Goal: Information Seeking & Learning: Learn about a topic

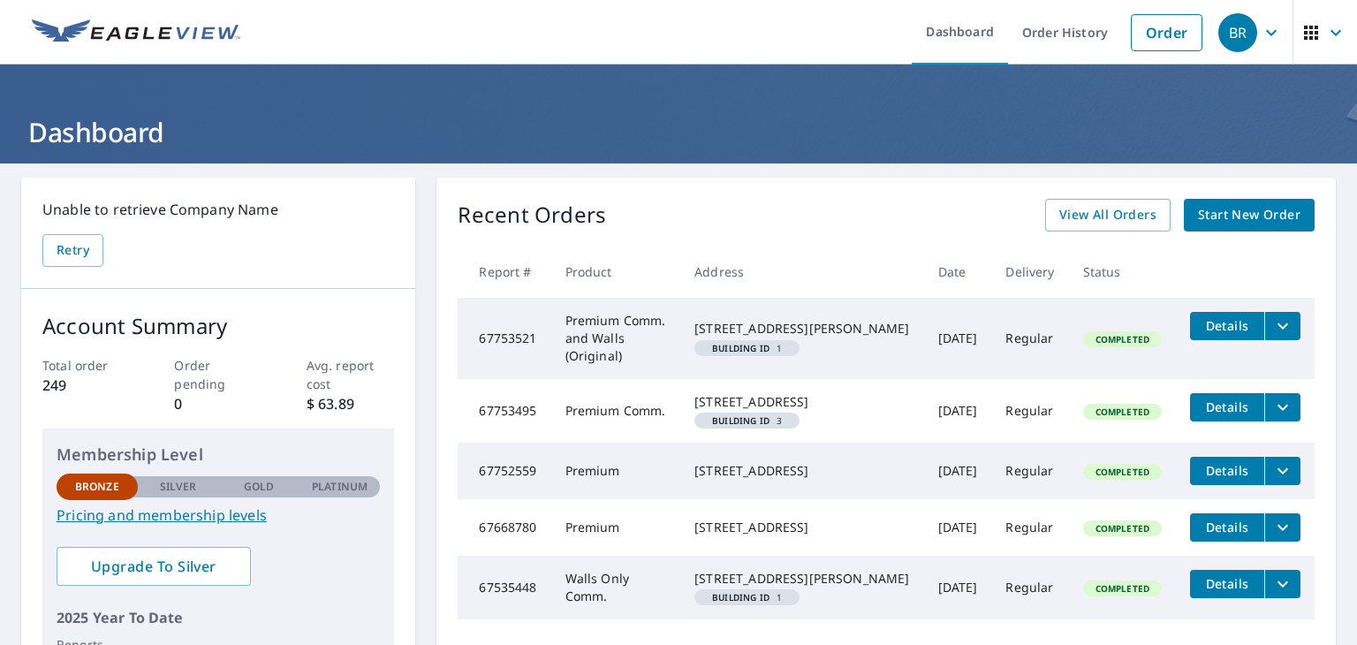
click at [1106, 213] on span "View All Orders" at bounding box center [1108, 215] width 97 height 22
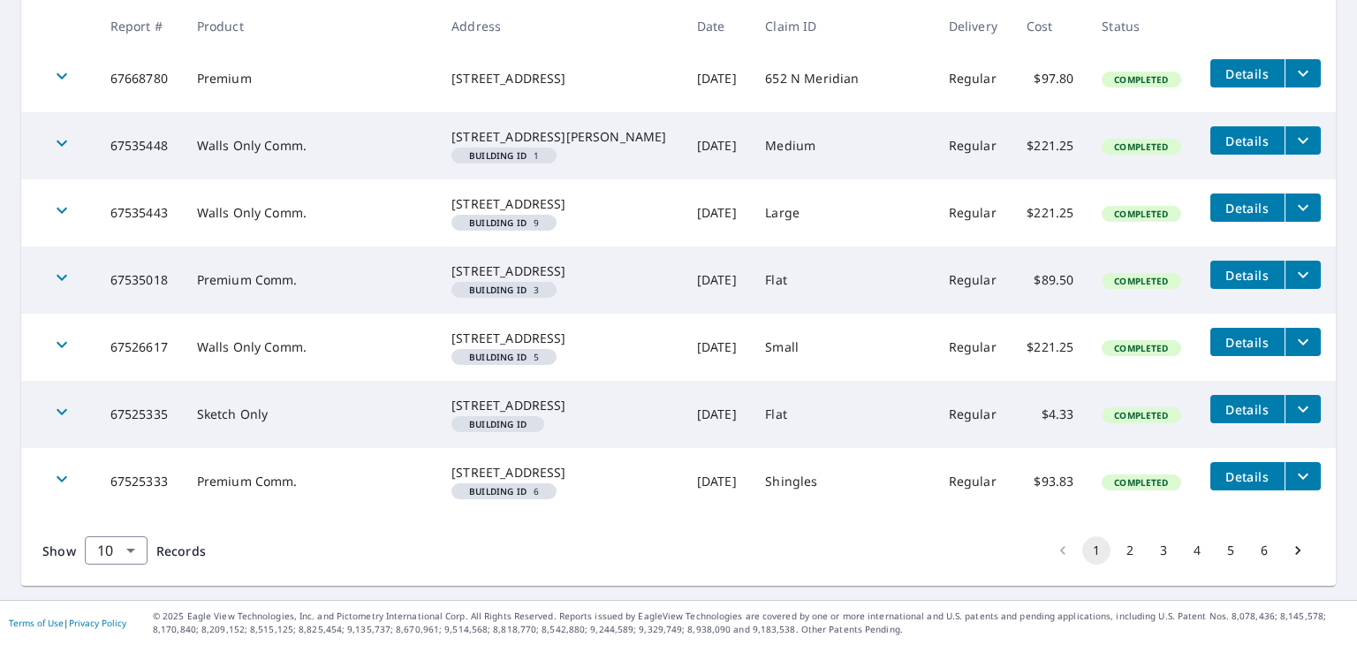
scroll to position [665, 0]
click at [1220, 551] on button "5" at bounding box center [1231, 550] width 28 height 28
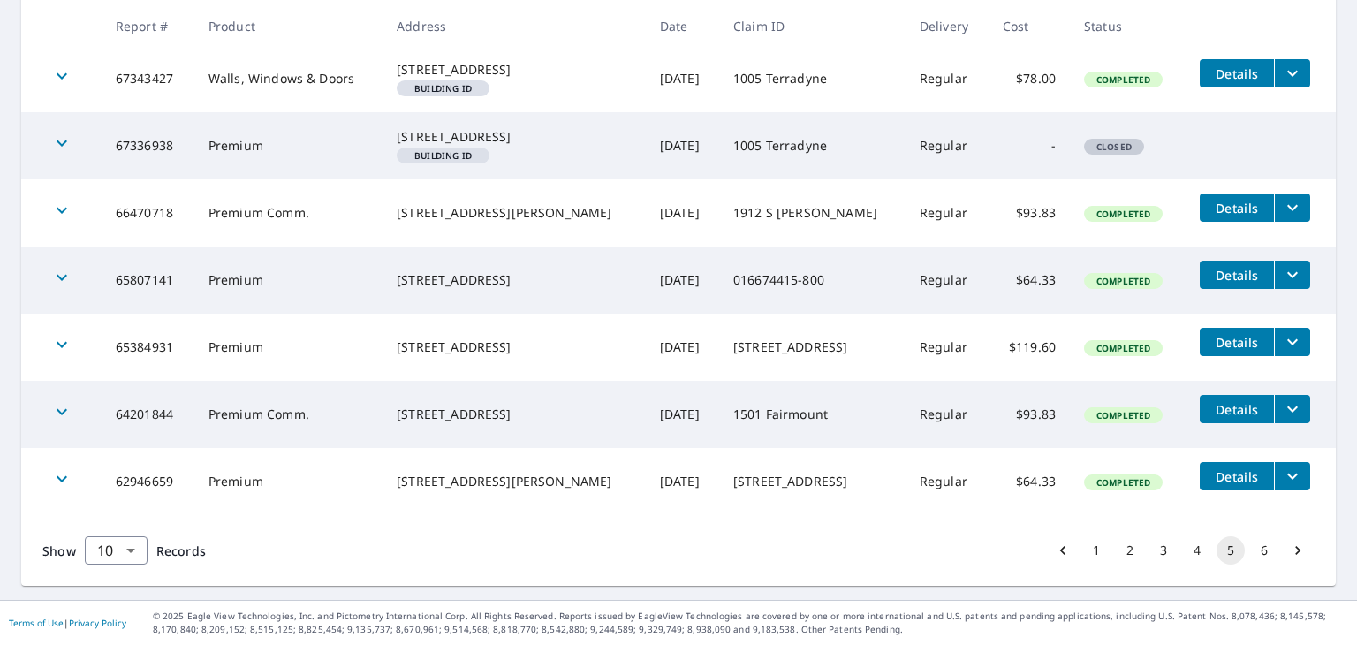
scroll to position [605, 0]
click at [1251, 551] on button "6" at bounding box center [1264, 550] width 28 height 28
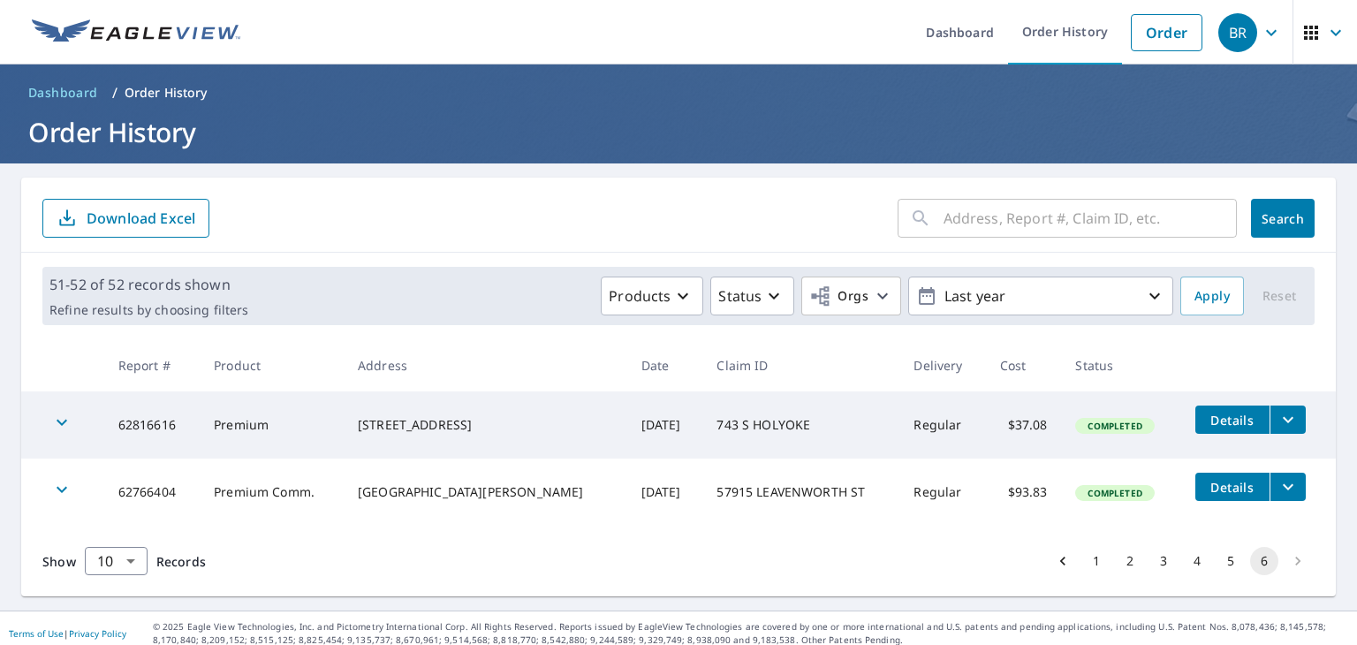
click at [1301, 29] on icon "button" at bounding box center [1311, 32] width 21 height 21
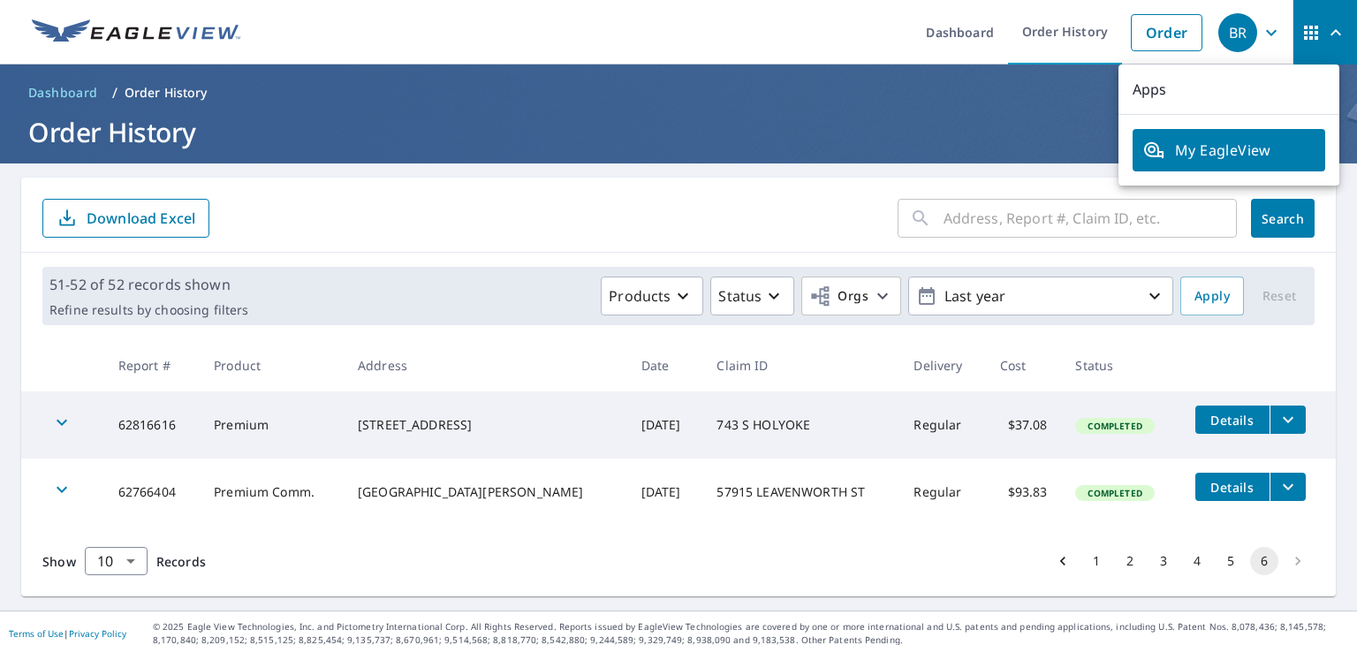
click at [1266, 33] on icon "button" at bounding box center [1271, 32] width 11 height 6
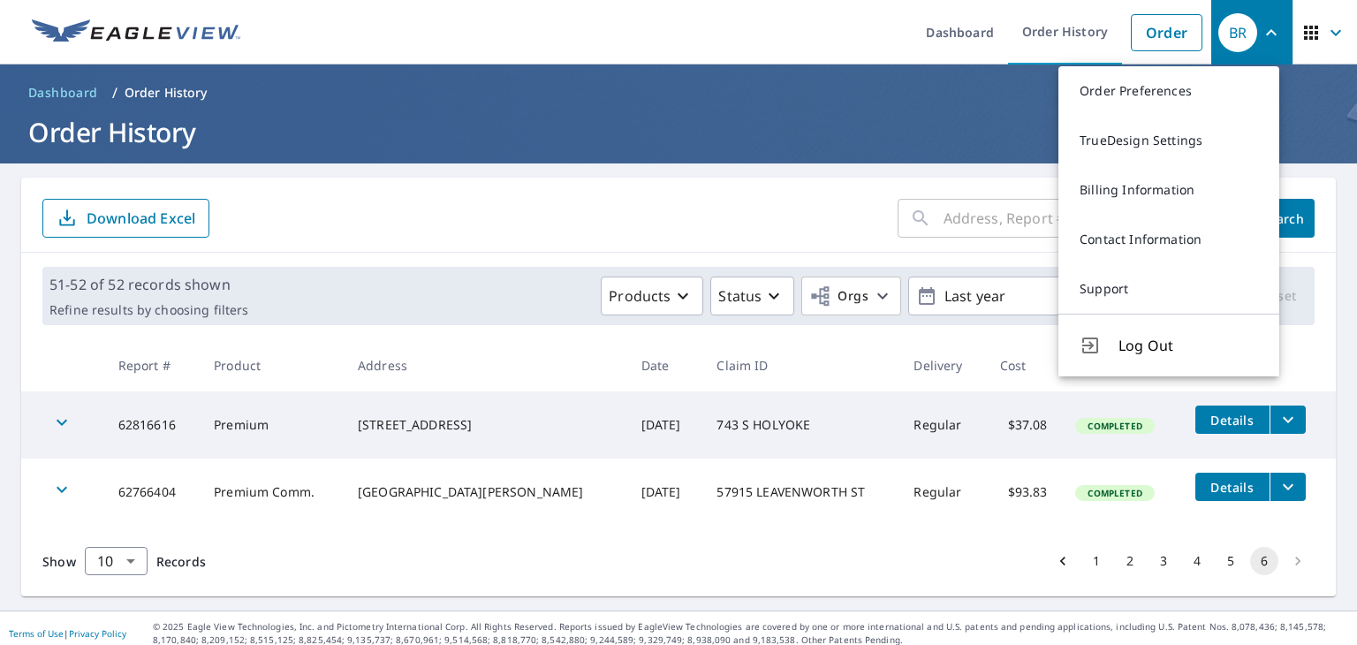
click at [1106, 292] on link "Support" at bounding box center [1169, 288] width 221 height 49
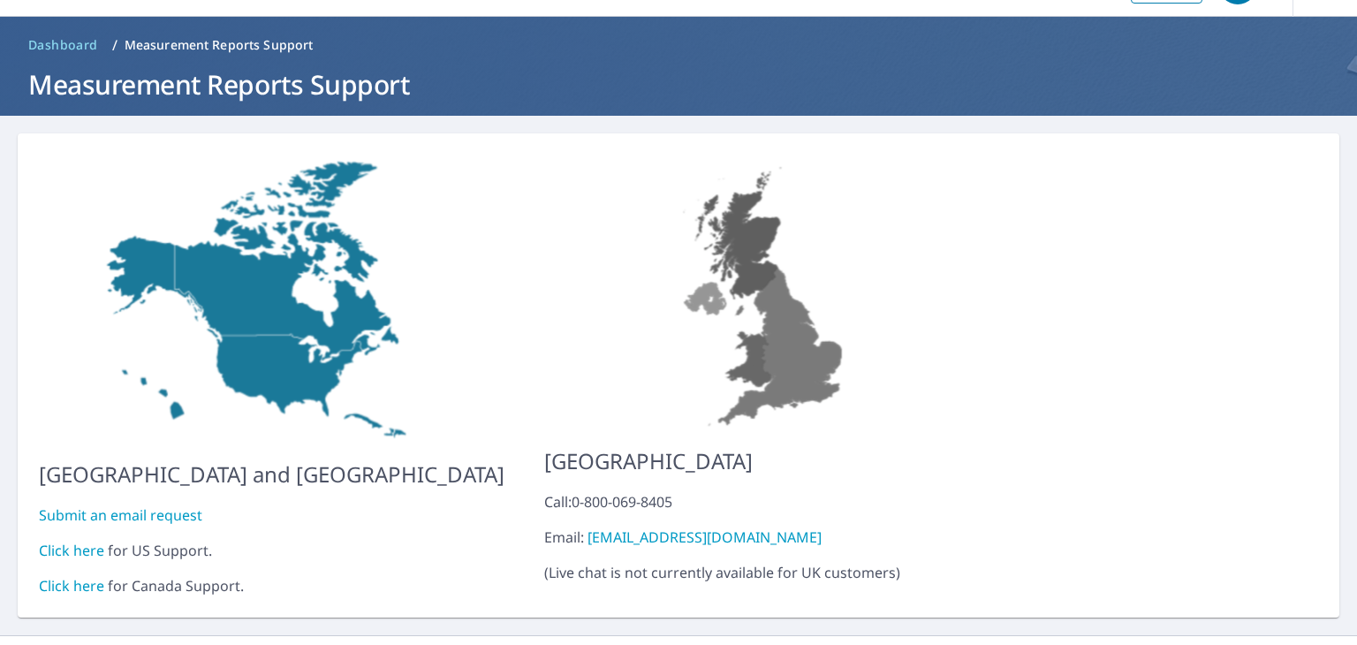
scroll to position [70, 0]
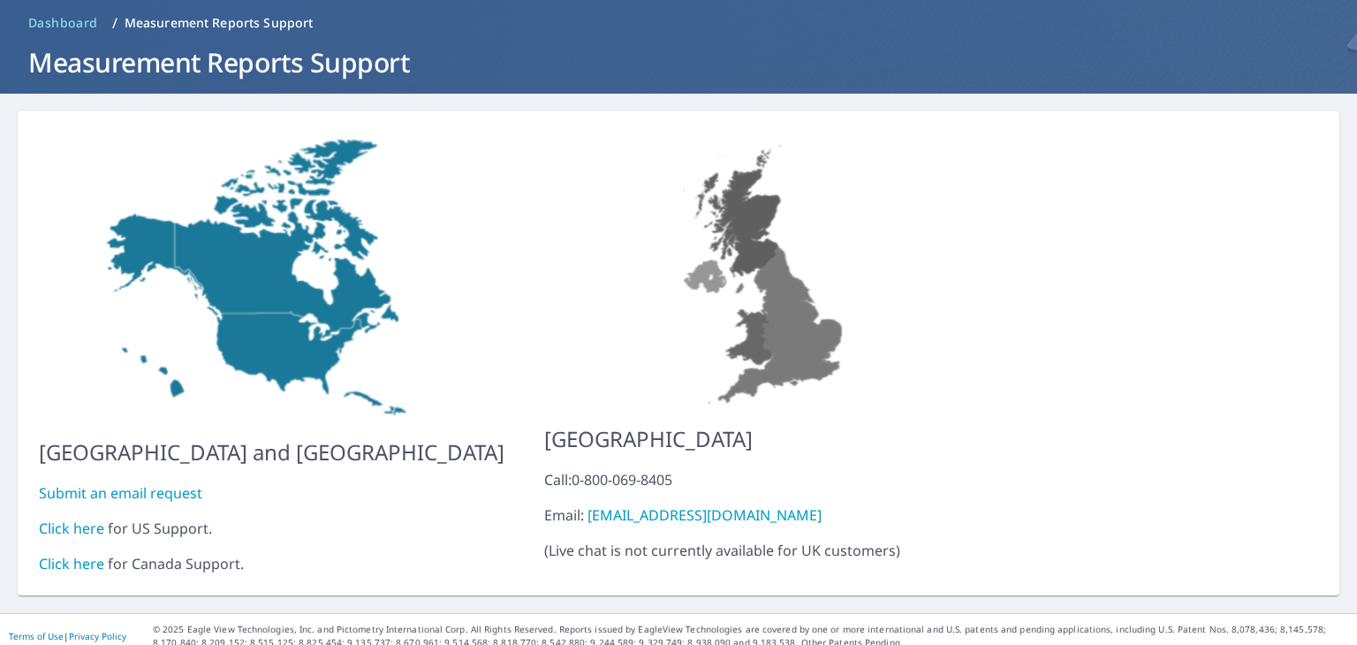
click at [72, 519] on link "Click here" at bounding box center [71, 528] width 65 height 19
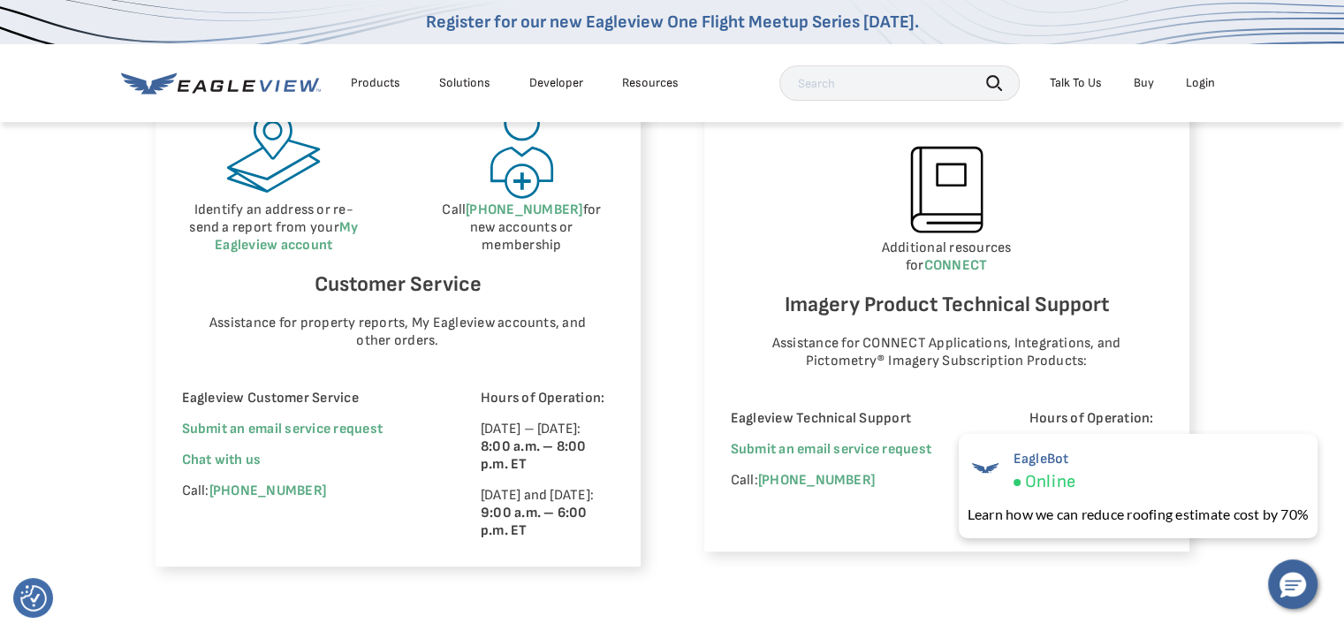
scroll to position [1060, 0]
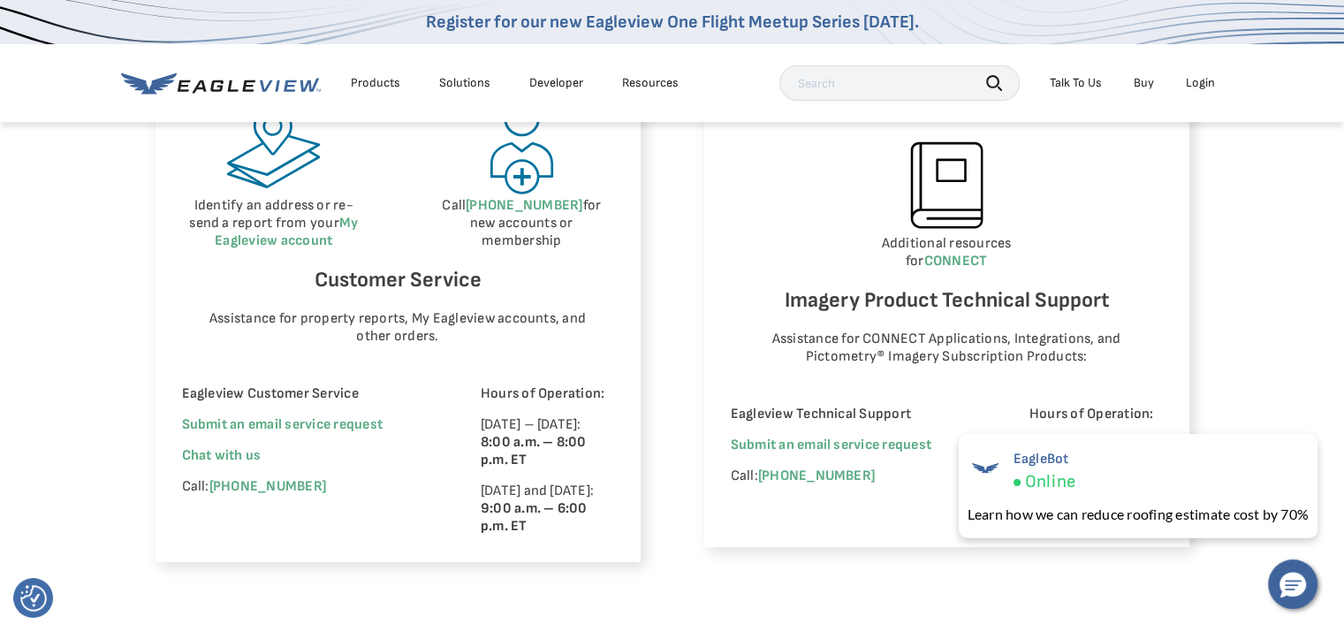
click at [1281, 284] on div "Eagleview Property Reports Place a new order Check your report status in Order …" at bounding box center [672, 211] width 1344 height 862
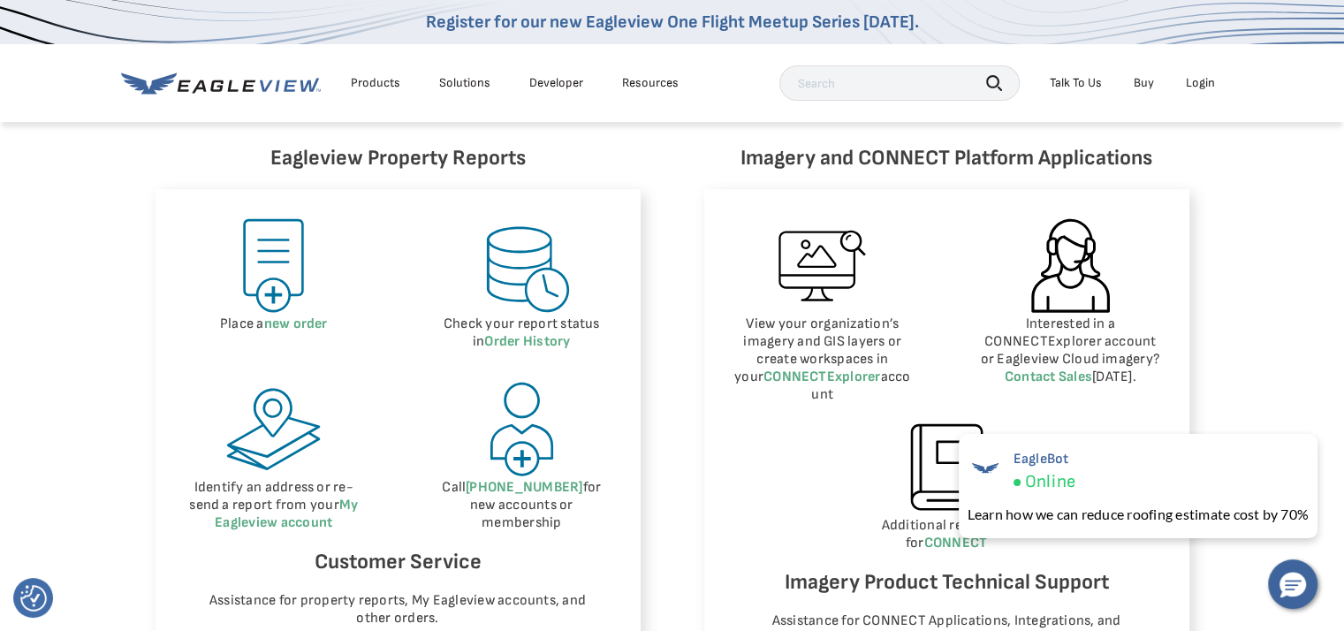
scroll to position [884, 0]
